Goal: Task Accomplishment & Management: Use online tool/utility

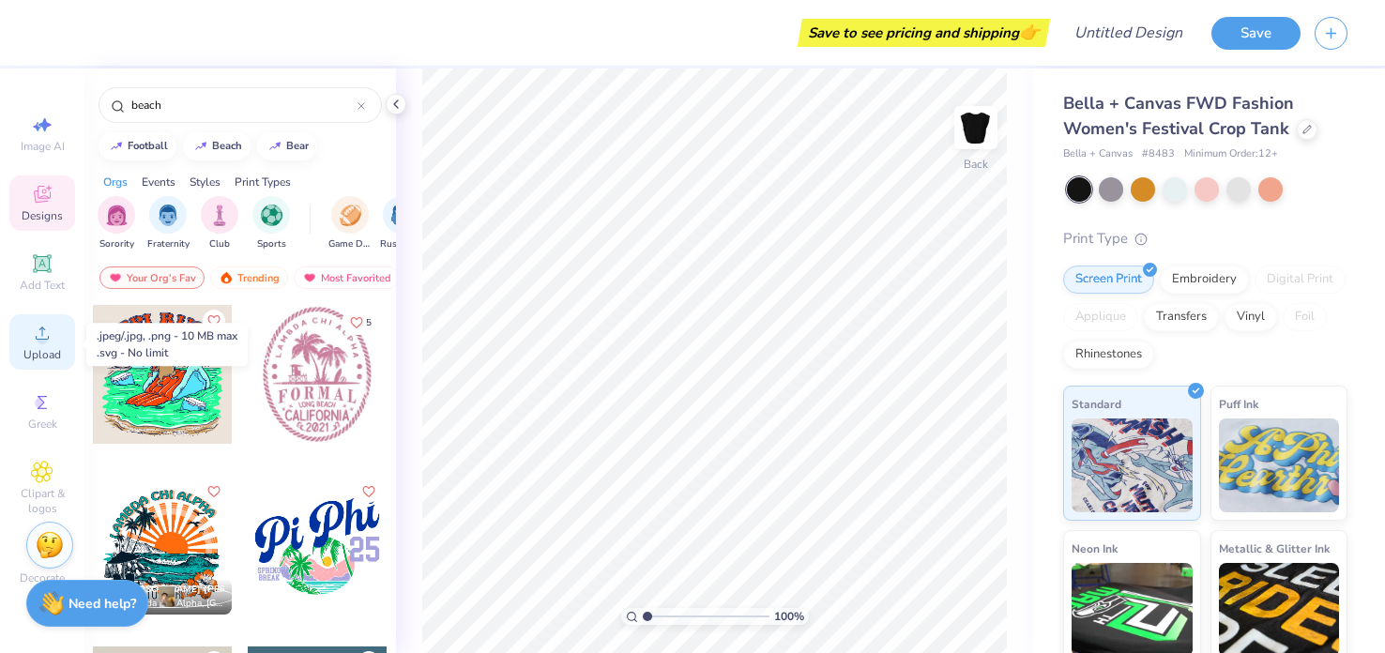
click at [34, 361] on span "Upload" at bounding box center [42, 354] width 38 height 15
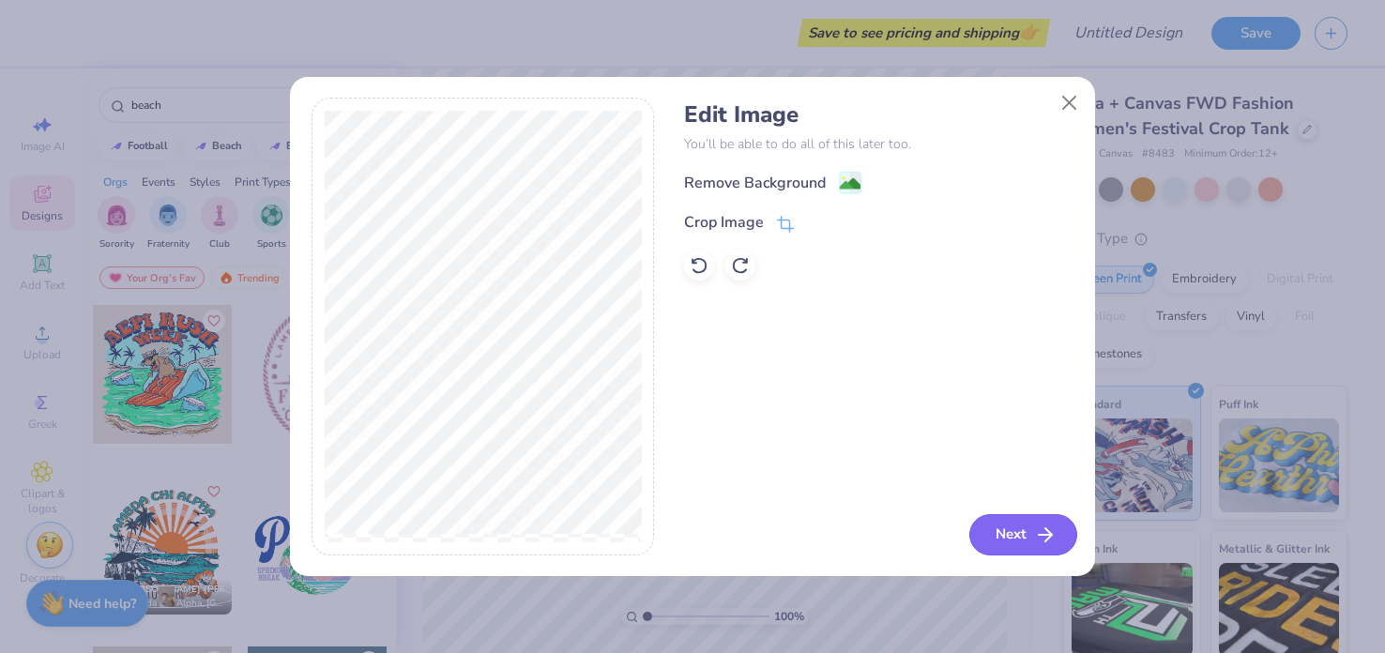
click at [990, 531] on button "Next" at bounding box center [1024, 534] width 108 height 41
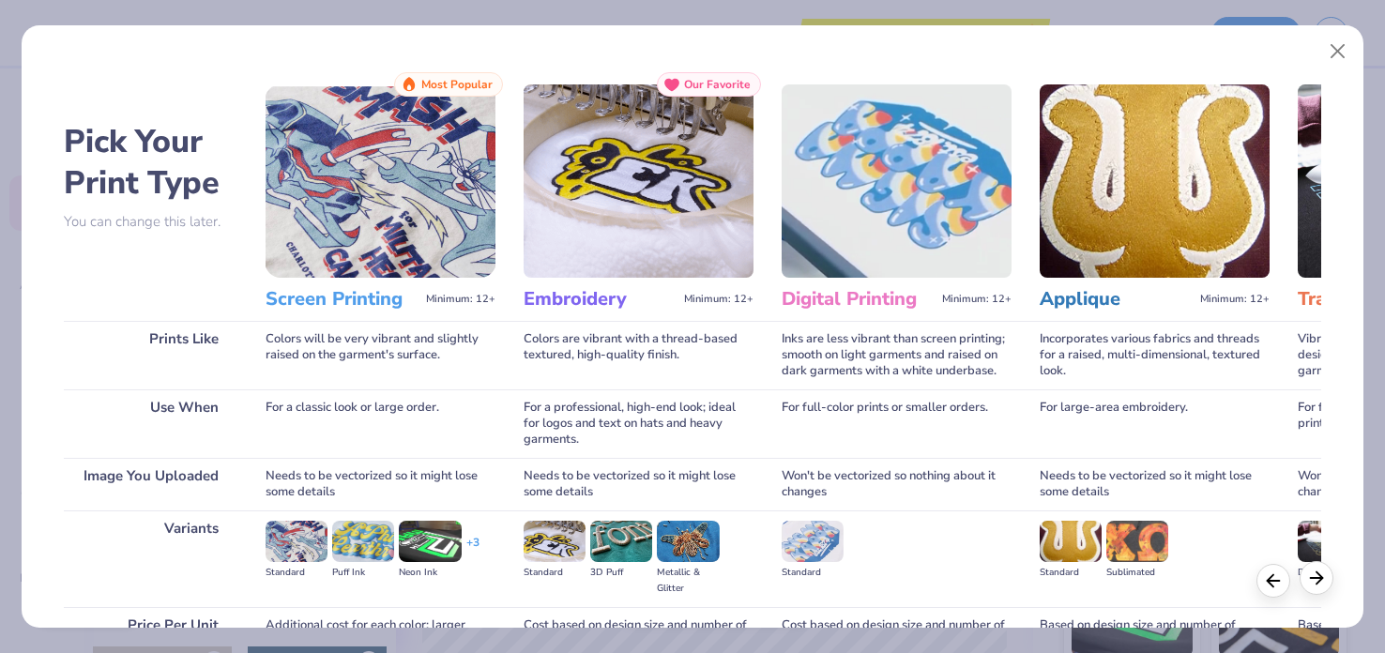
click at [1315, 581] on icon at bounding box center [1316, 578] width 21 height 21
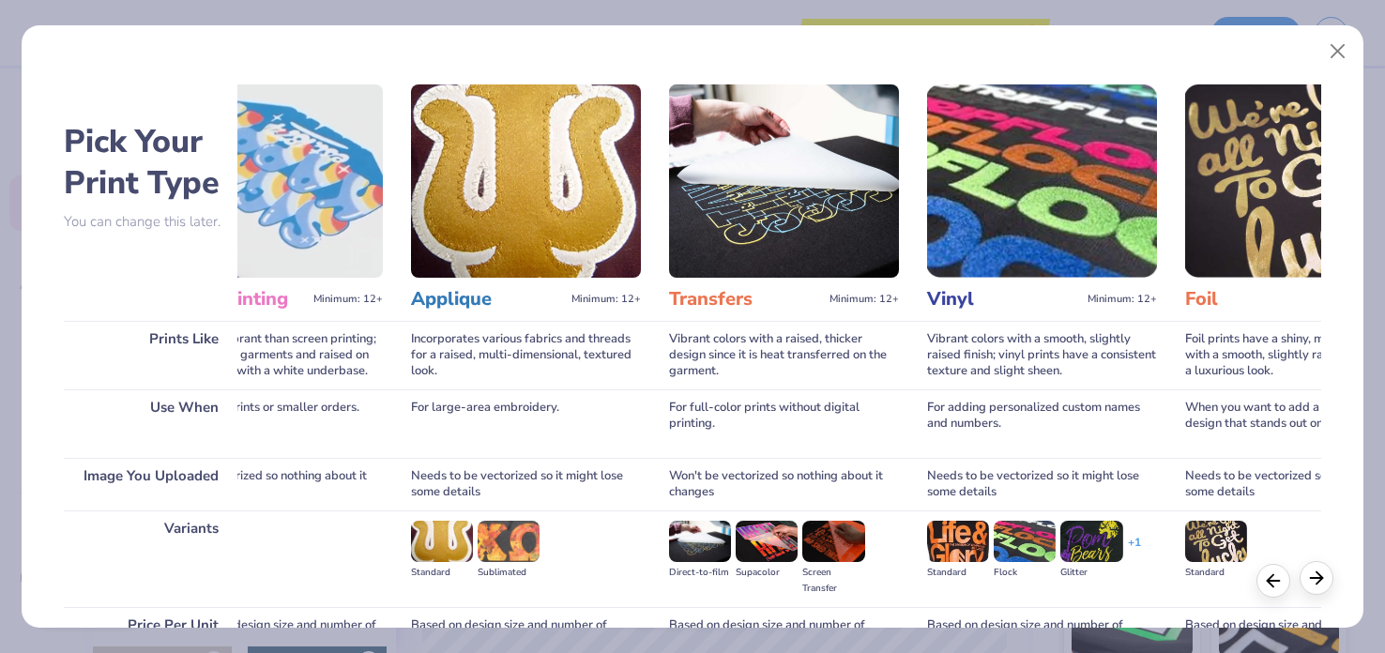
click at [1315, 581] on icon at bounding box center [1316, 578] width 21 height 21
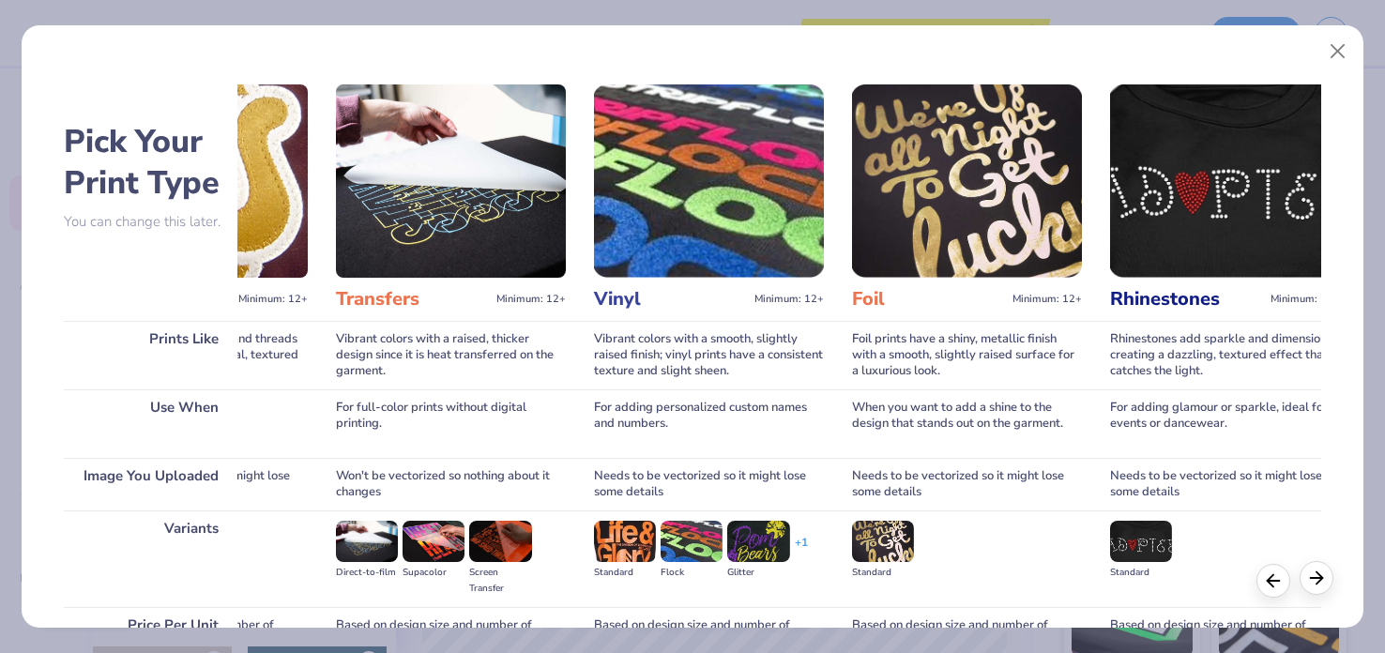
scroll to position [0, 1008]
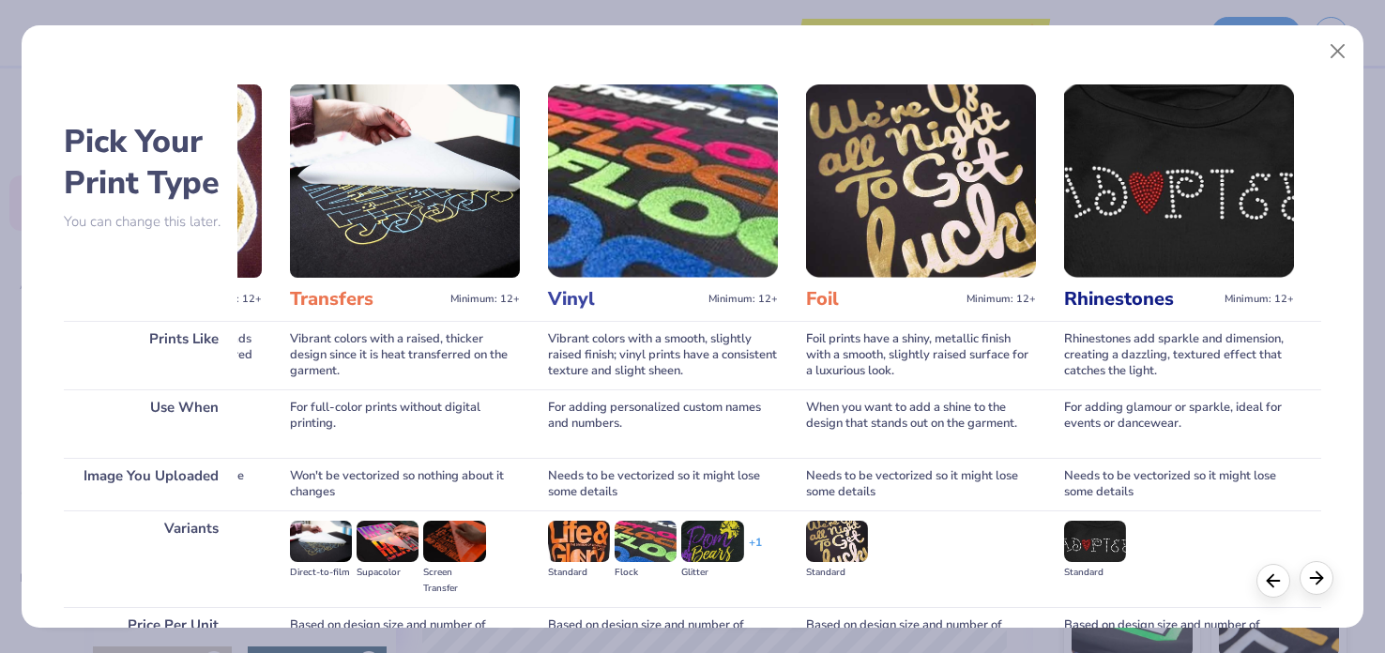
click at [1315, 581] on icon at bounding box center [1316, 578] width 21 height 21
click at [1269, 580] on polyline at bounding box center [1270, 578] width 6 height 12
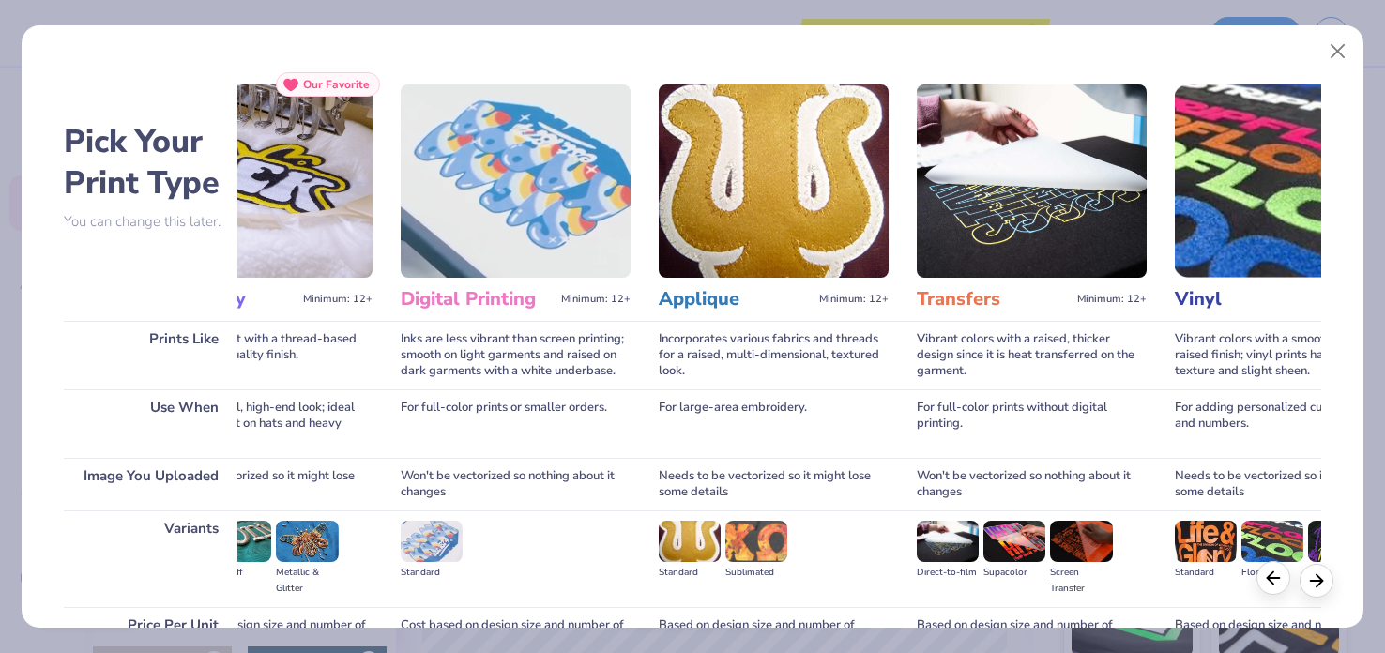
scroll to position [0, 379]
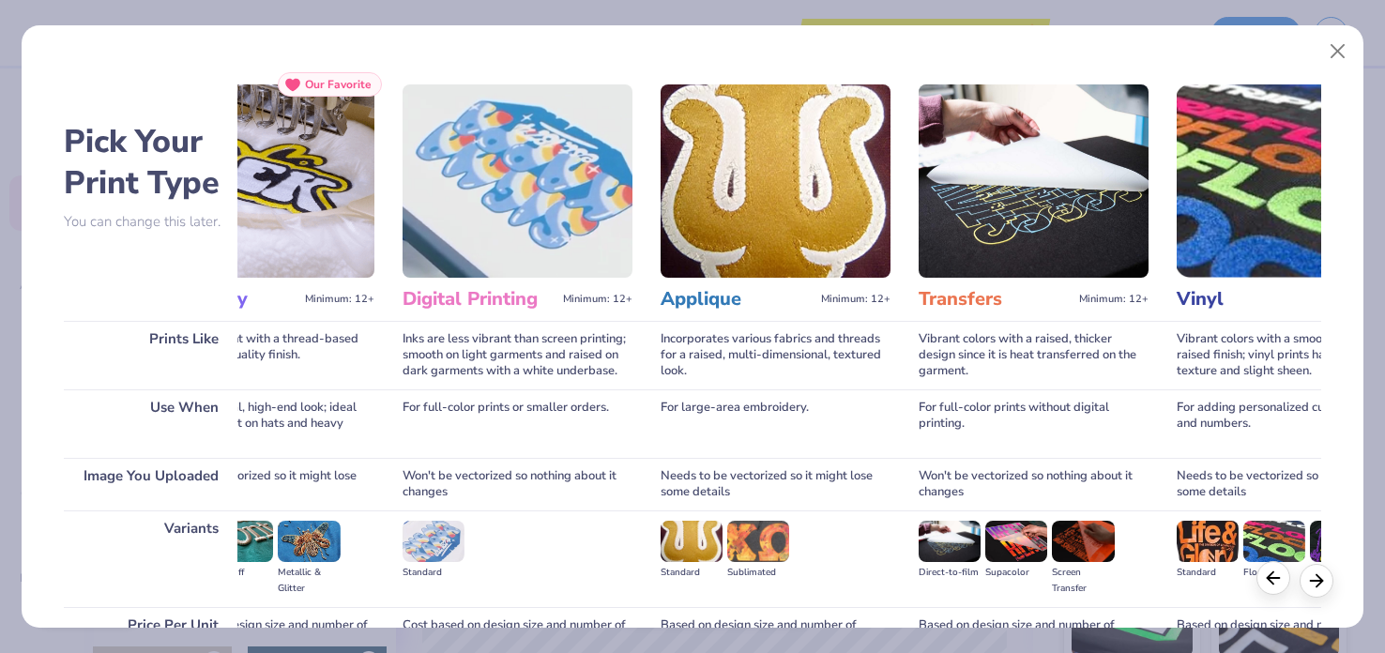
click at [1269, 580] on polyline at bounding box center [1270, 578] width 6 height 12
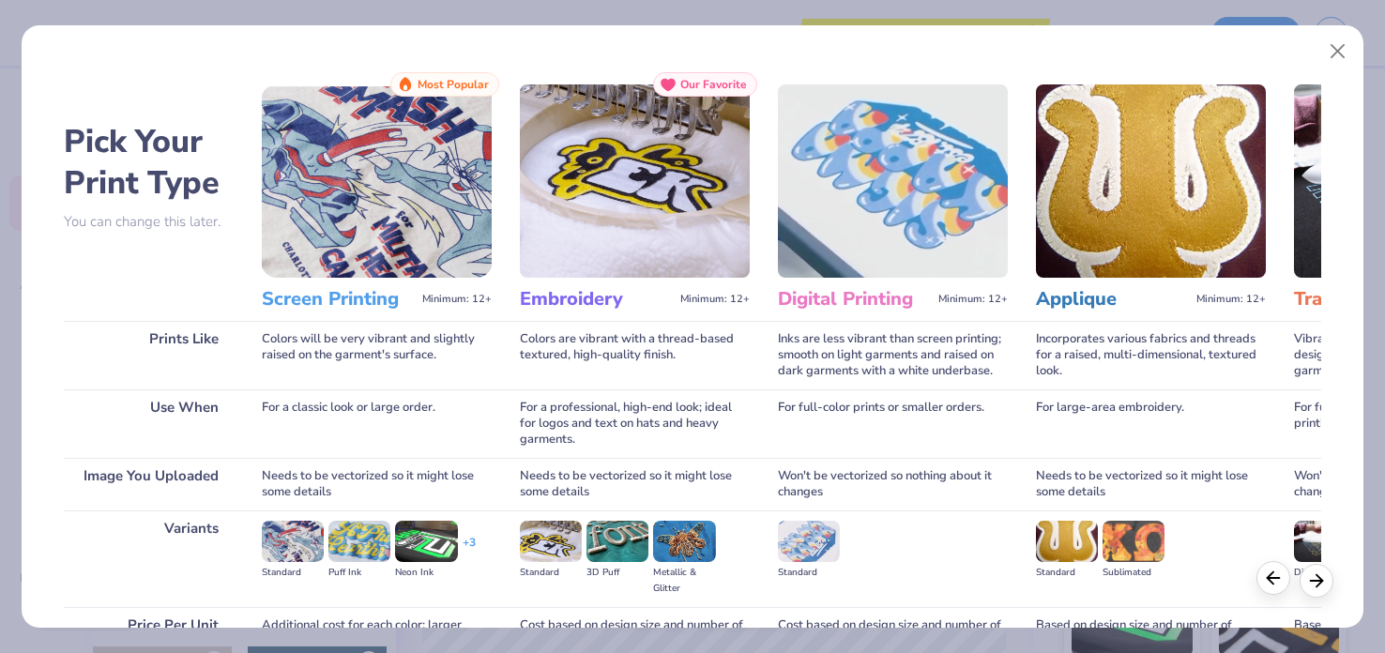
scroll to position [0, 0]
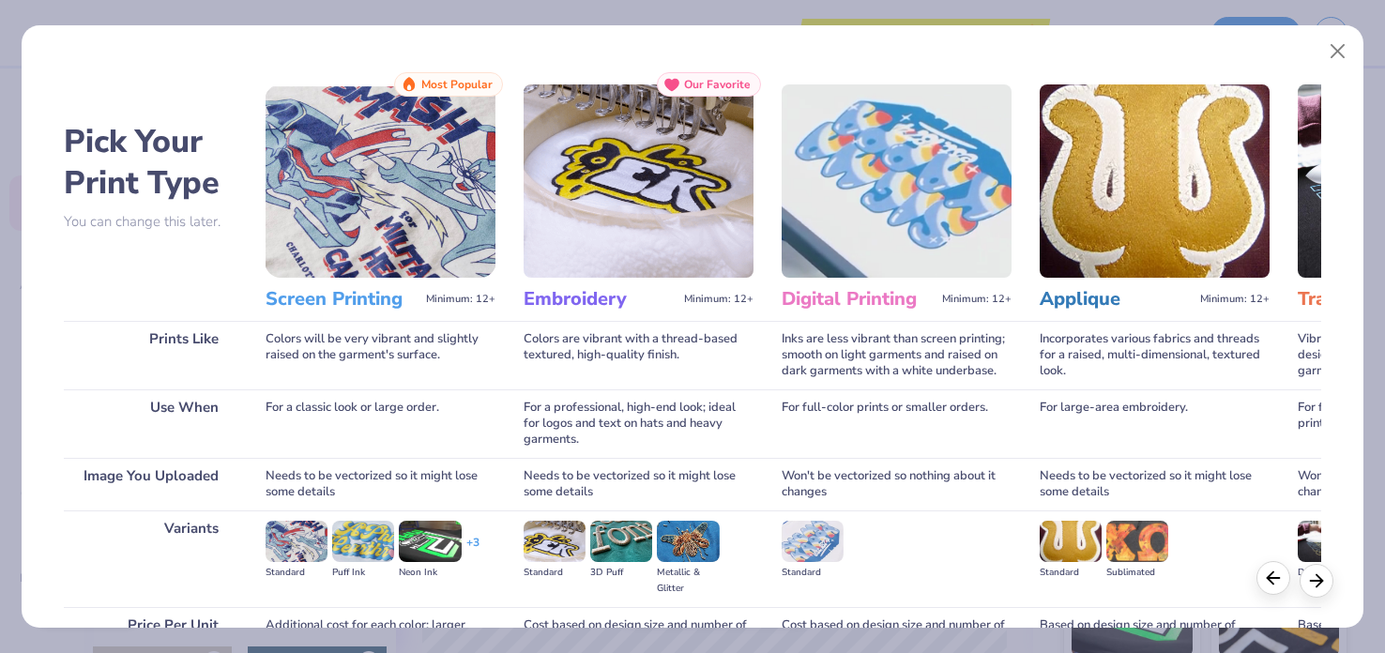
click at [1269, 580] on polyline at bounding box center [1270, 578] width 6 height 12
click at [396, 307] on h3 "Screen Printing" at bounding box center [342, 299] width 153 height 24
click at [413, 154] on img at bounding box center [381, 180] width 230 height 193
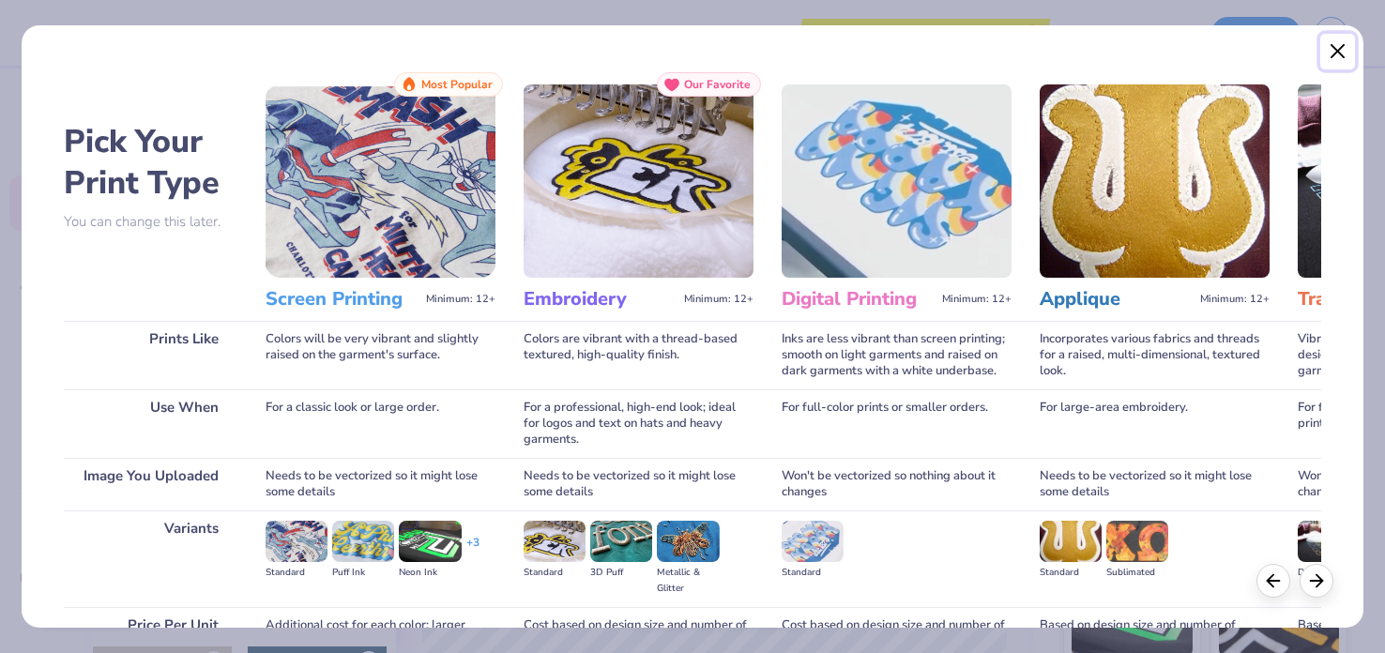
click at [1336, 47] on button "Close" at bounding box center [1339, 52] width 36 height 36
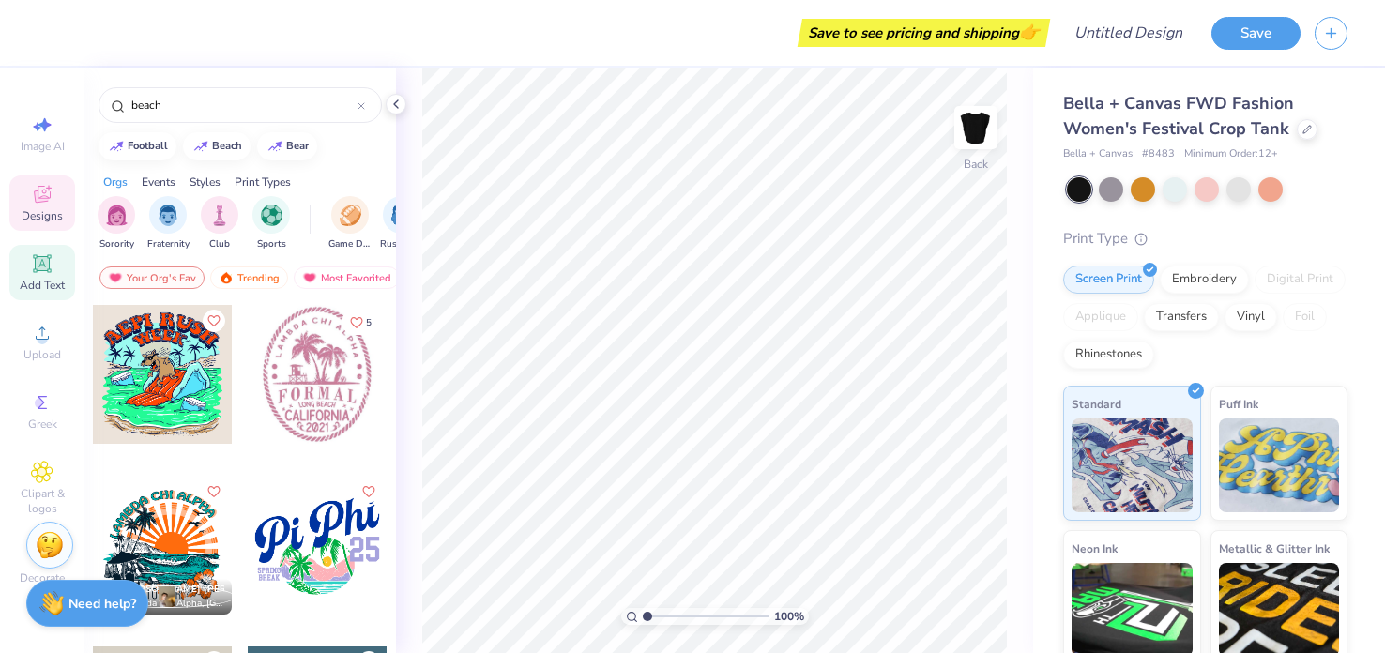
click at [45, 281] on span "Add Text" at bounding box center [42, 285] width 45 height 15
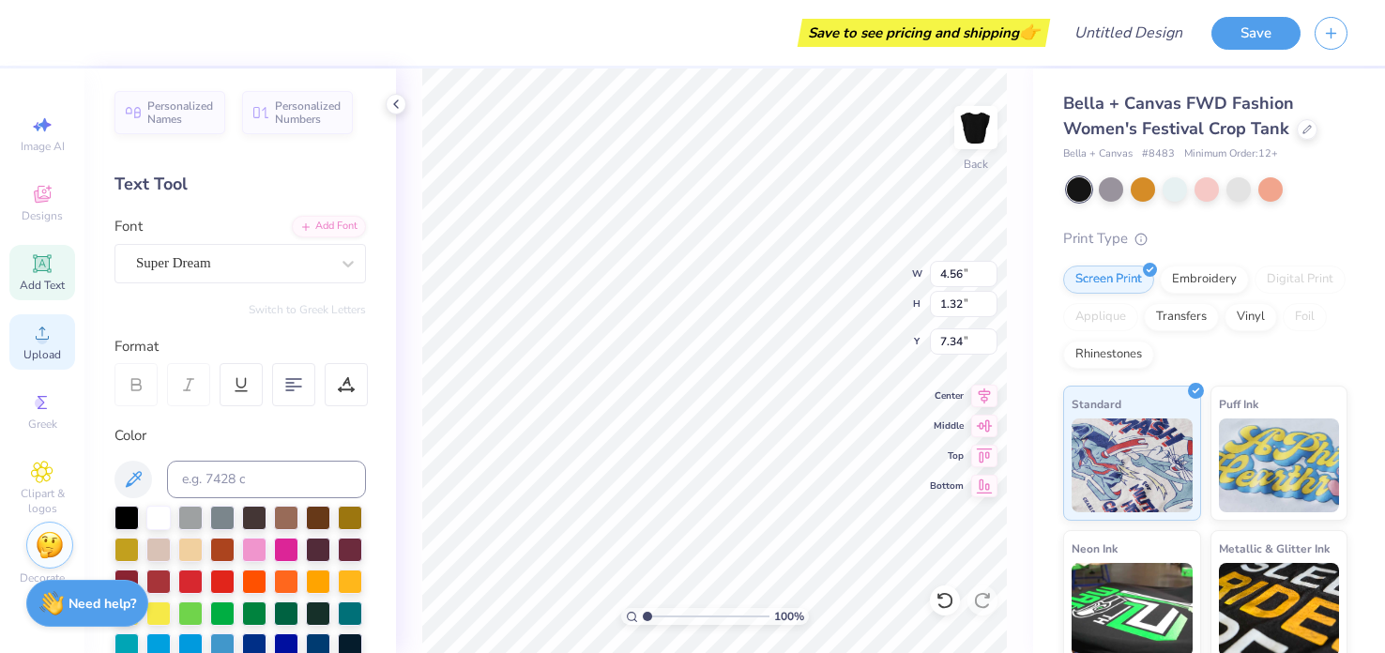
click at [35, 350] on span "Upload" at bounding box center [42, 354] width 38 height 15
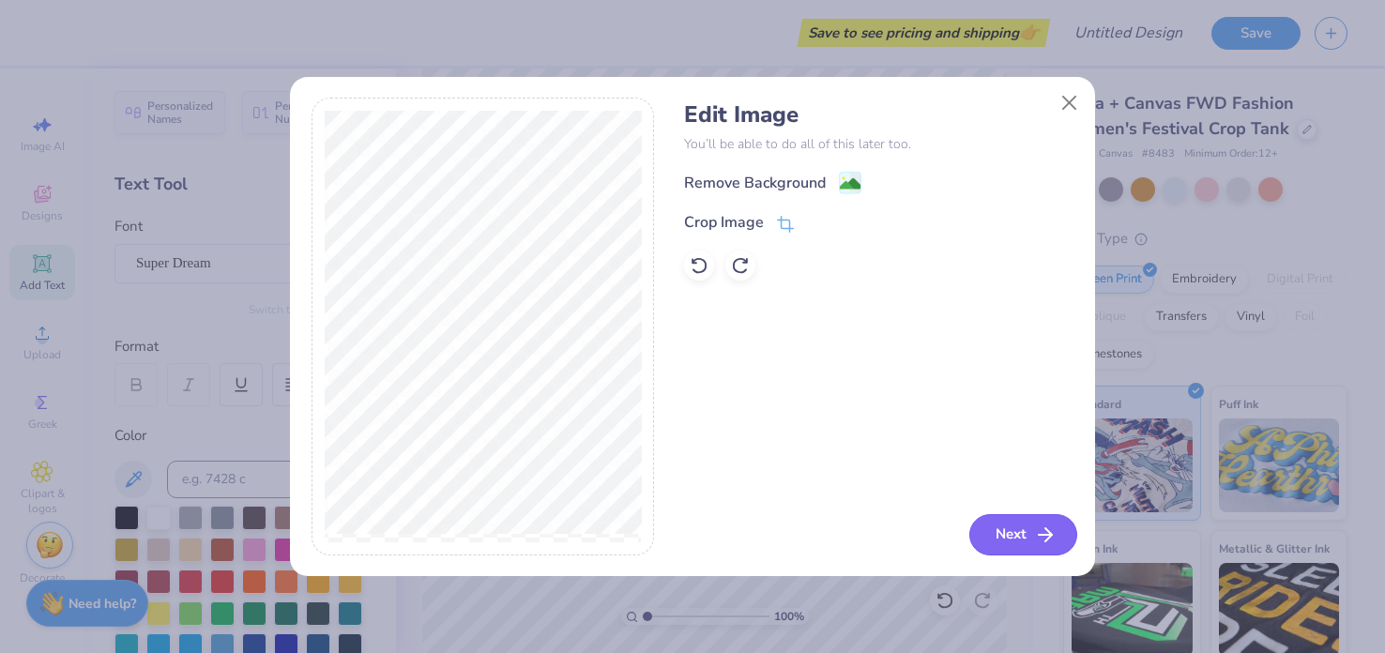
click at [1003, 531] on button "Next" at bounding box center [1024, 534] width 108 height 41
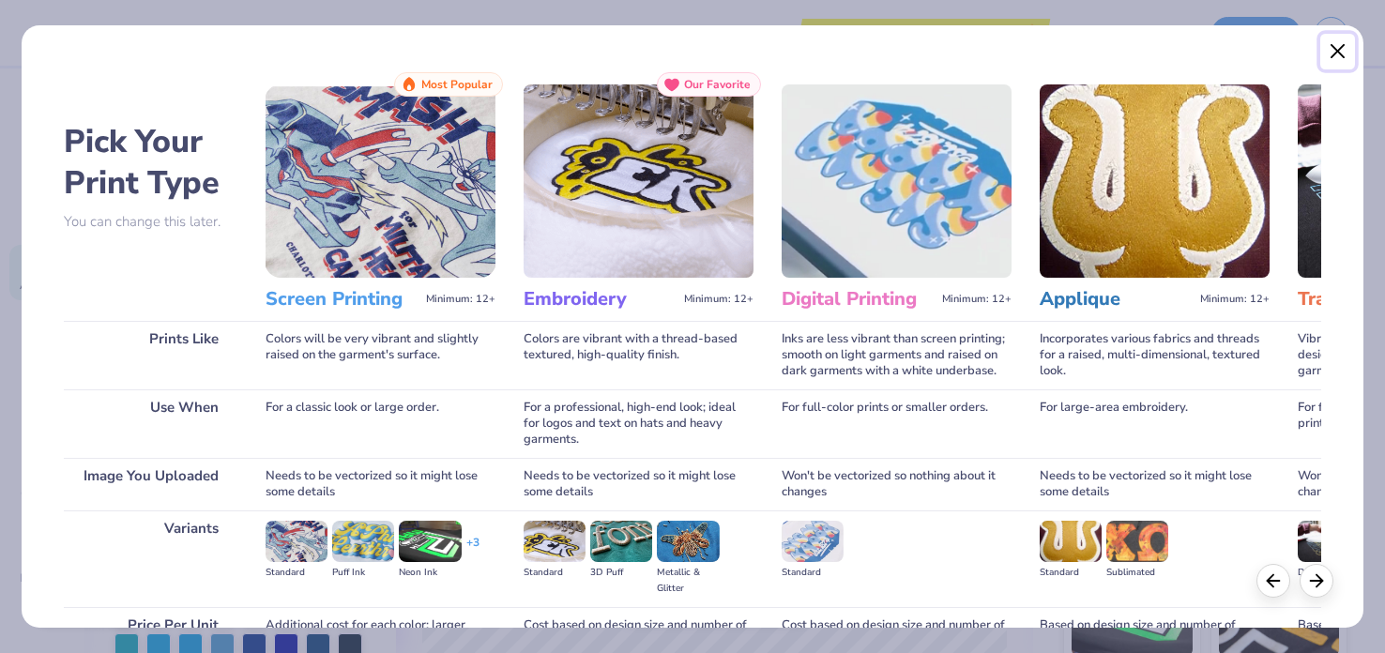
click at [1331, 45] on button "Close" at bounding box center [1339, 52] width 36 height 36
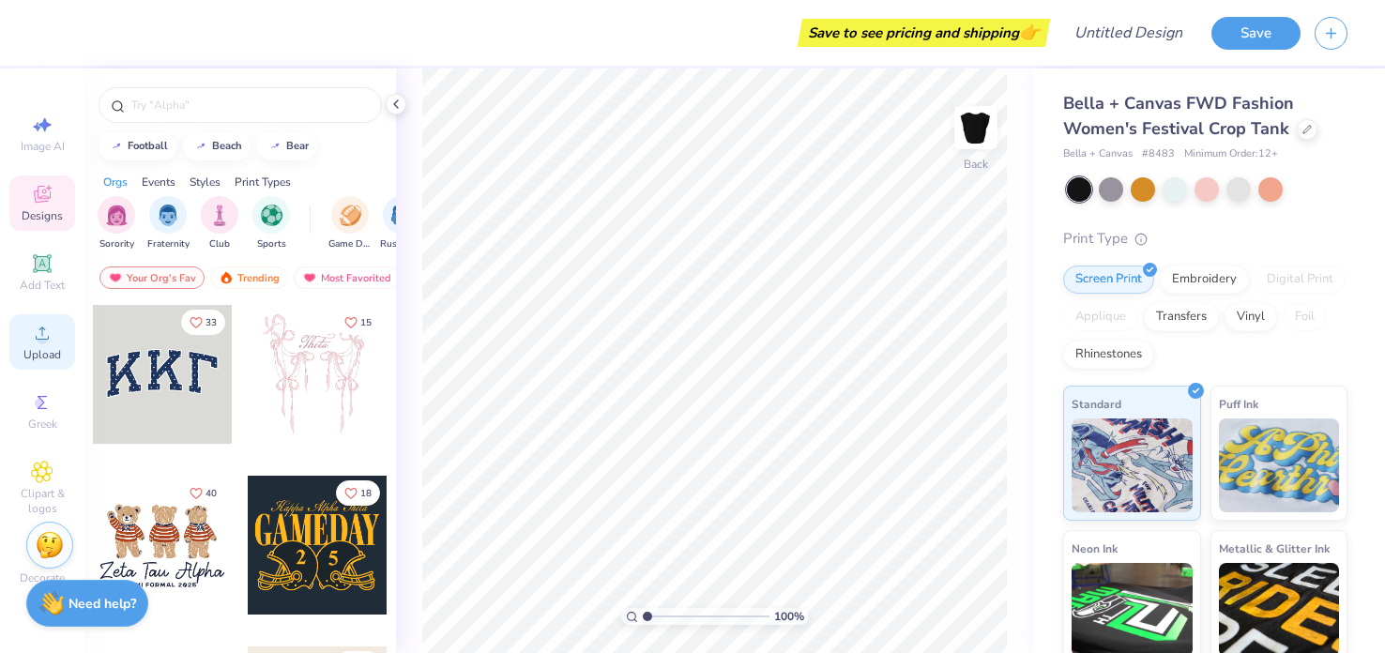
click at [42, 344] on circle at bounding box center [42, 339] width 10 height 10
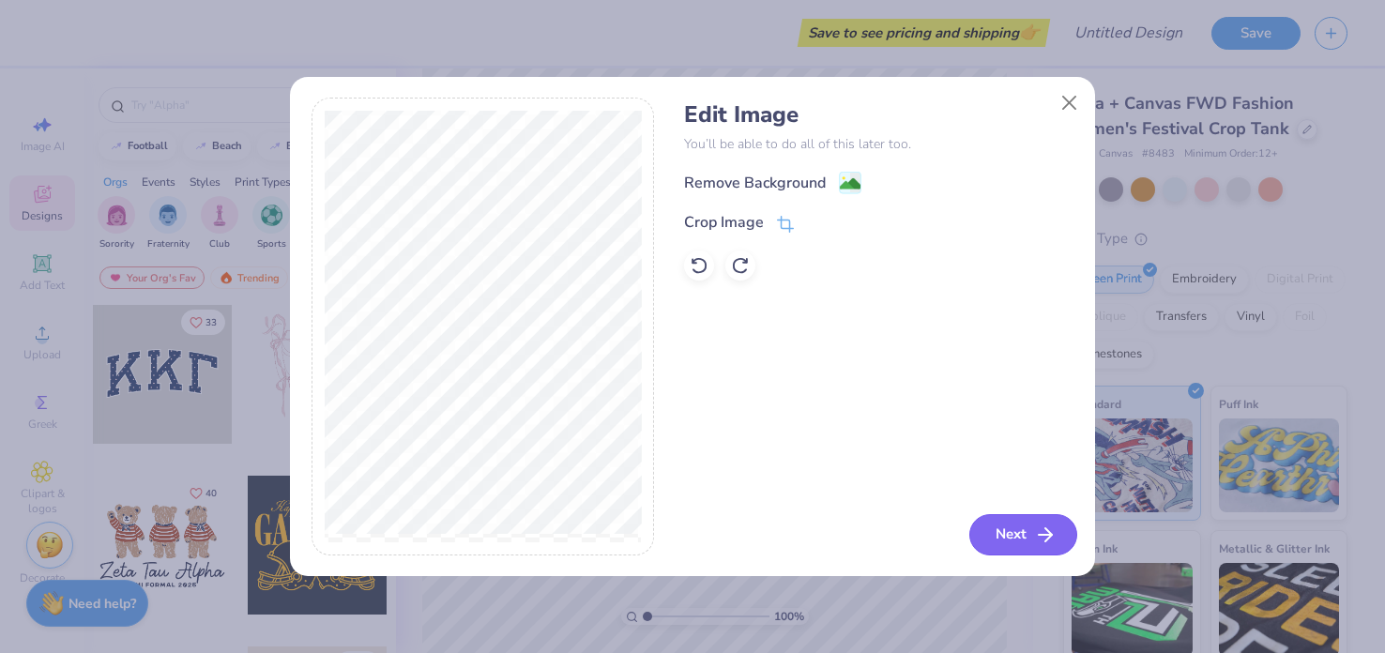
click at [1035, 534] on icon "button" at bounding box center [1045, 535] width 23 height 23
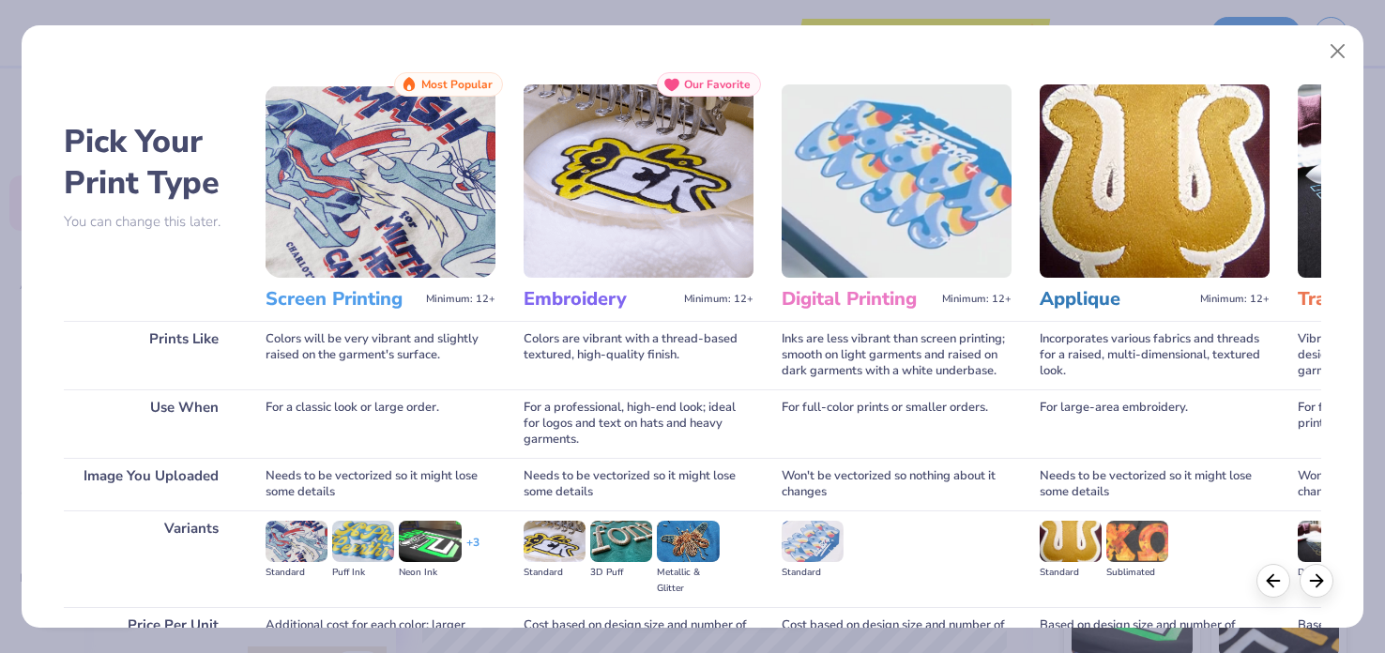
click at [1035, 534] on div "Pick Your Print Type You can change this later. Prints Like Use When Image You …" at bounding box center [693, 416] width 1258 height 688
click at [324, 135] on img at bounding box center [381, 180] width 230 height 193
click at [384, 301] on h3 "Screen Printing" at bounding box center [342, 299] width 153 height 24
click at [1342, 53] on button "Close" at bounding box center [1339, 52] width 36 height 36
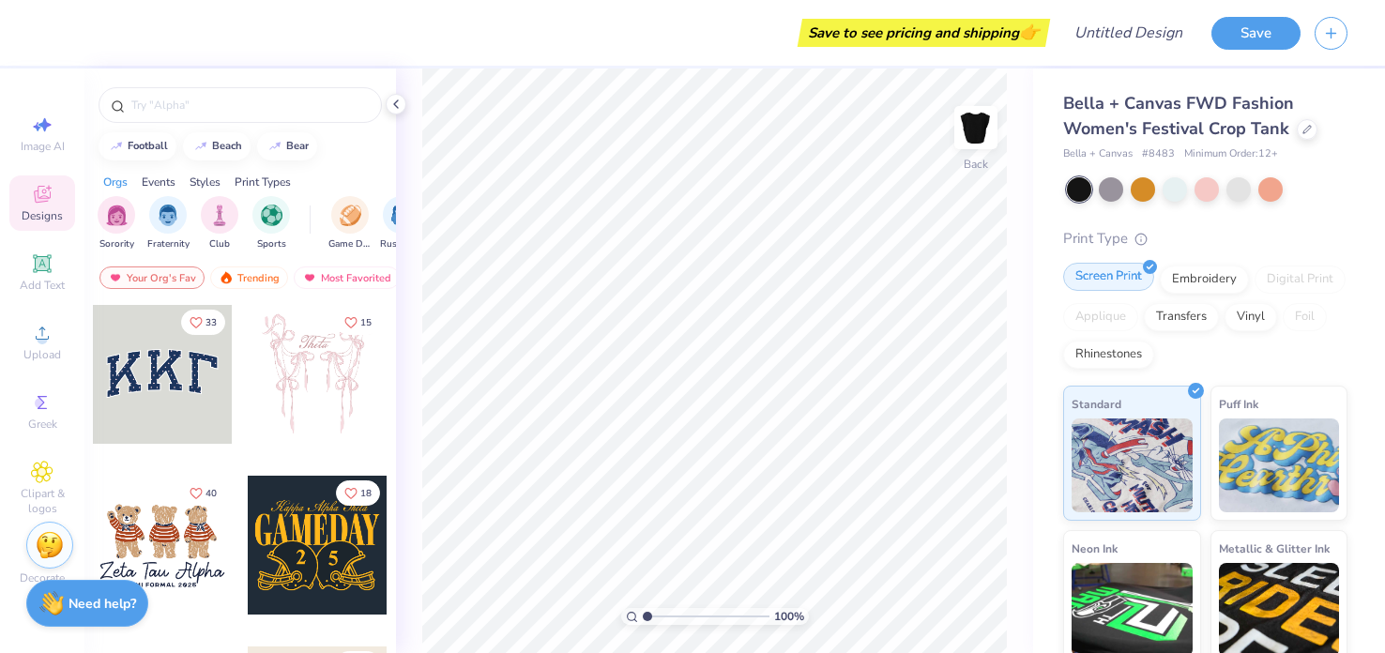
click at [1128, 285] on div "Screen Print" at bounding box center [1108, 277] width 91 height 28
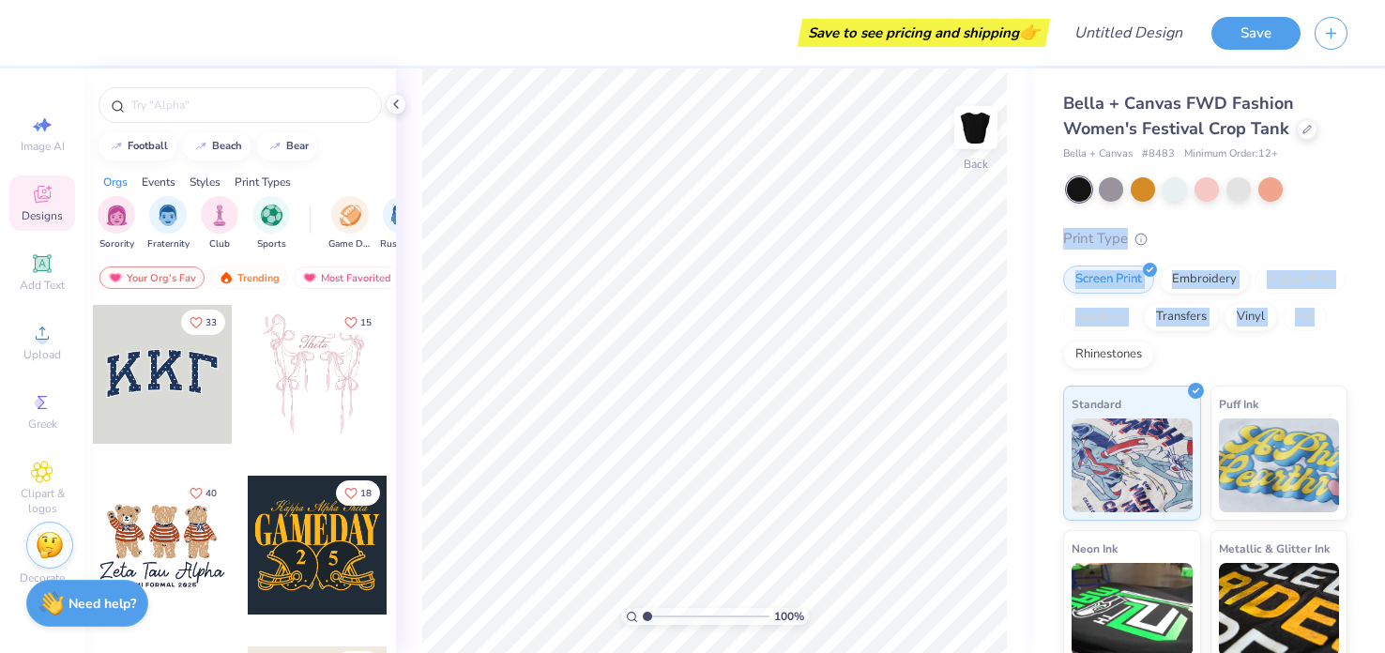
drag, startPoint x: 1370, startPoint y: 177, endPoint x: 1382, endPoint y: 344, distance: 167.5
click at [1382, 344] on div "Bella + Canvas FWD Fashion Women's Festival Crop Tank Bella + Canvas # 8483 Min…" at bounding box center [1209, 361] width 352 height 585
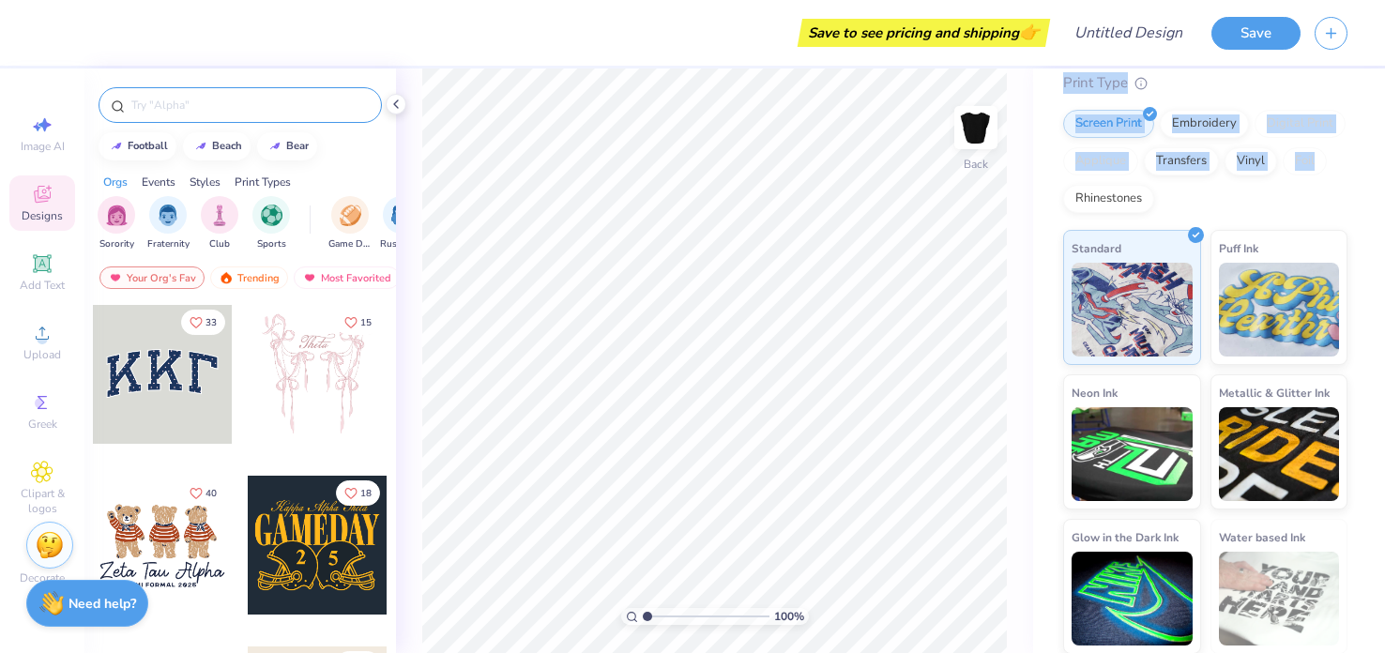
click at [298, 106] on input "text" at bounding box center [250, 105] width 240 height 19
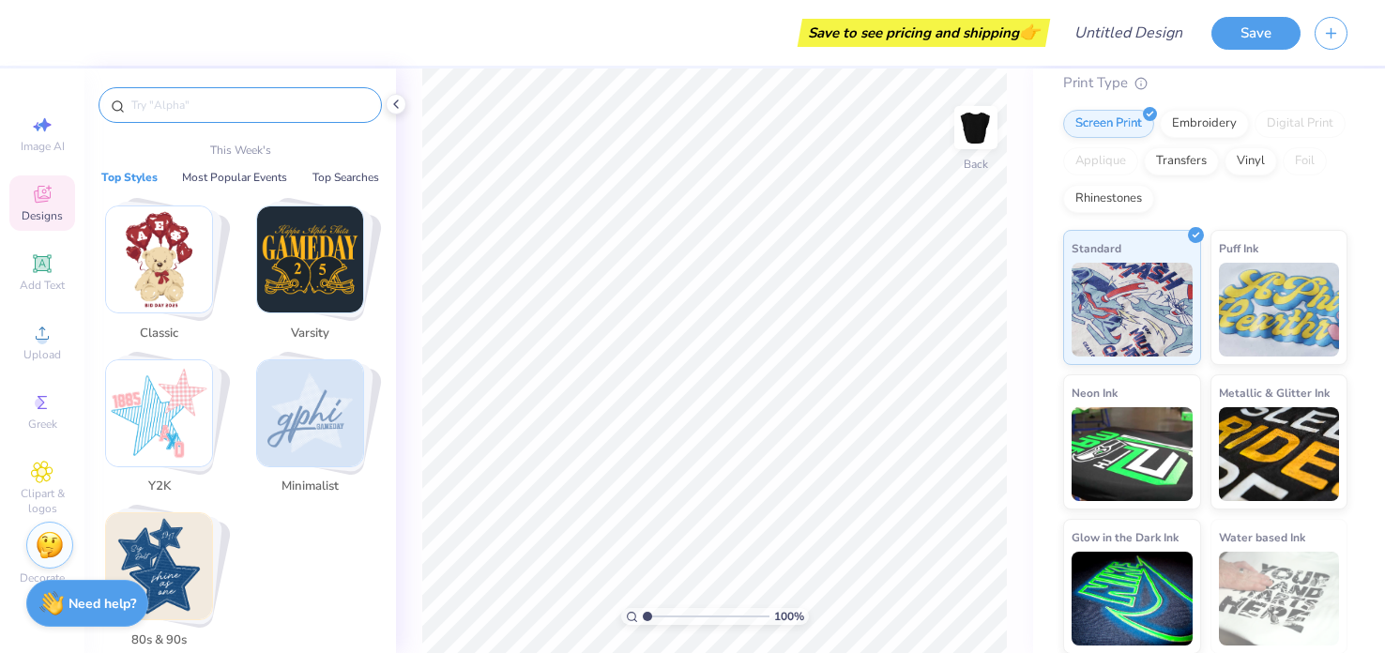
click at [298, 106] on input "text" at bounding box center [250, 105] width 240 height 19
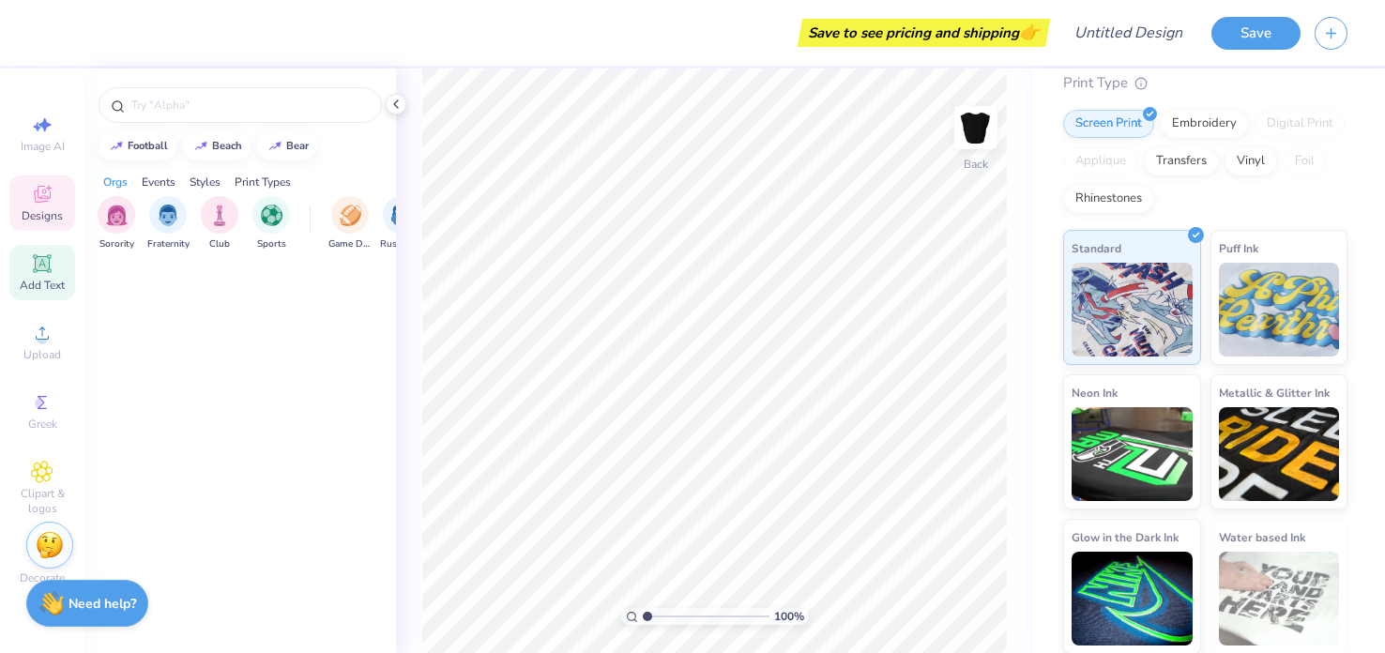
click at [53, 256] on icon at bounding box center [42, 263] width 23 height 23
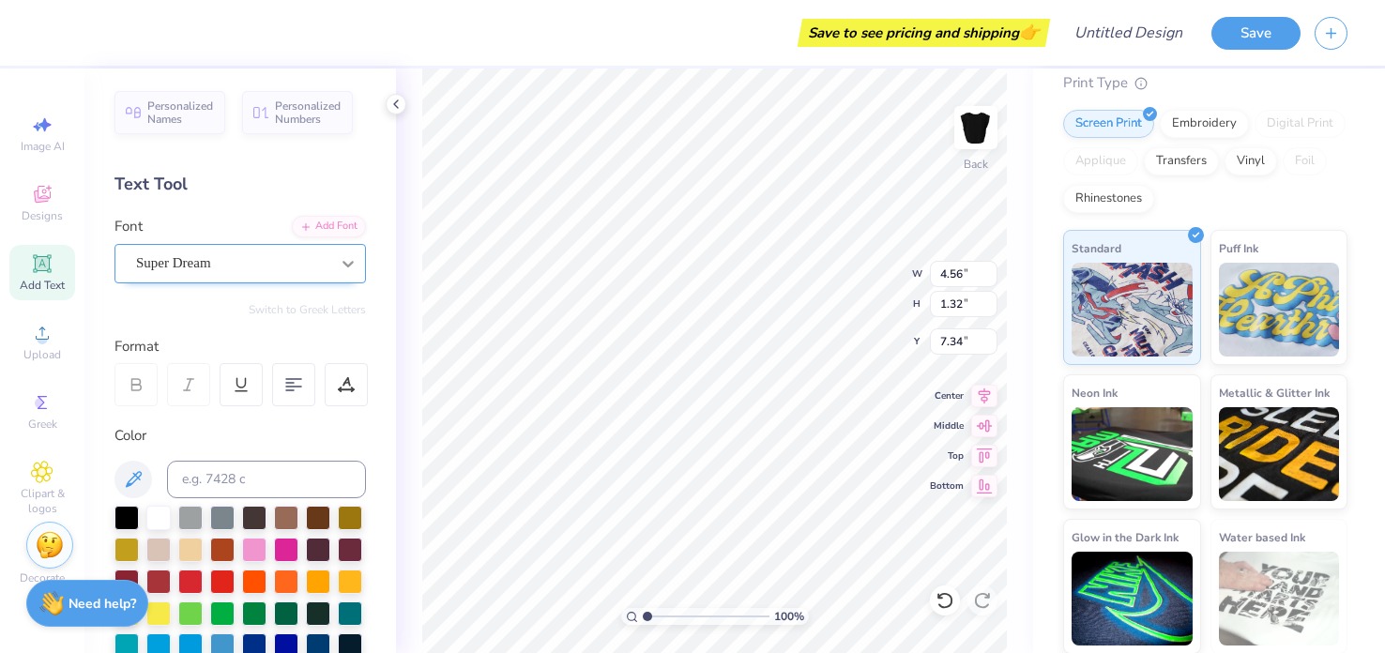
click at [349, 267] on icon at bounding box center [348, 263] width 19 height 19
